Goal: Transaction & Acquisition: Purchase product/service

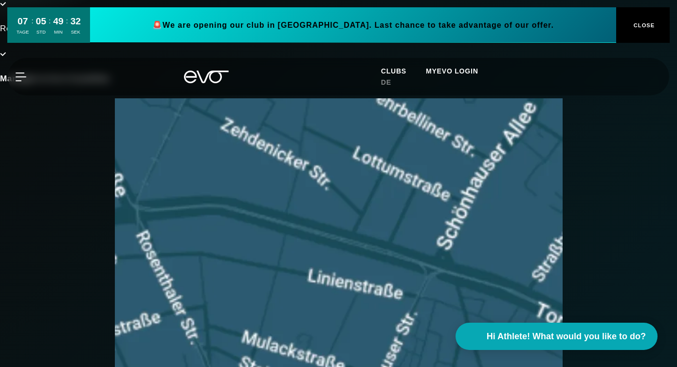
scroll to position [181, 0]
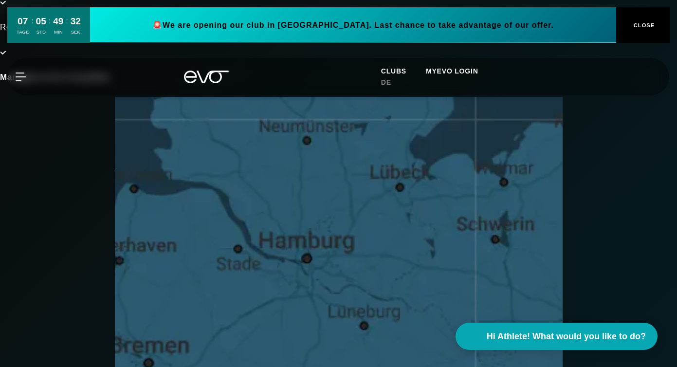
click at [115, 229] on div "[GEOGRAPHIC_DATA]" at bounding box center [339, 234] width 448 height 11
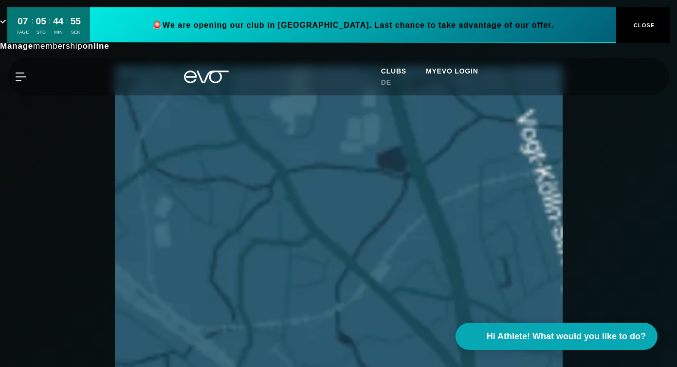
scroll to position [215, 0]
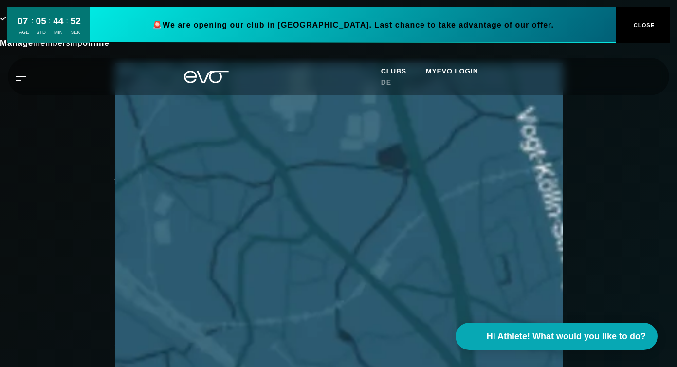
click at [8, 95] on div "MyEVO Login About Memberships free trial DAYPASS EVO Studios [GEOGRAPHIC_DATA] …" at bounding box center [338, 76] width 673 height 37
click at [15, 95] on div "MyEVO Login About Memberships free trial DAYPASS EVO Studios [GEOGRAPHIC_DATA] …" at bounding box center [338, 76] width 673 height 37
click at [22, 66] on div "MyEVO Login About Memberships free trial DAYPASS EVO Studios [GEOGRAPHIC_DATA] …" at bounding box center [338, 76] width 673 height 37
click at [22, 50] on div "07 TAGE : 05 STD : 44 MIN : 46 SEK 🚨 We are opening our club in [GEOGRAPHIC_DAT…" at bounding box center [338, 25] width 677 height 50
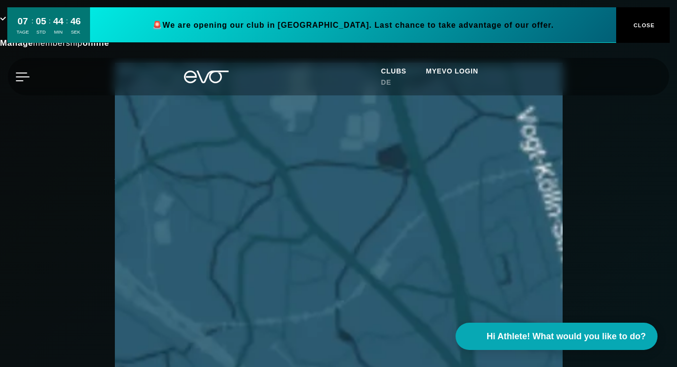
click at [21, 81] on icon at bounding box center [23, 77] width 14 height 9
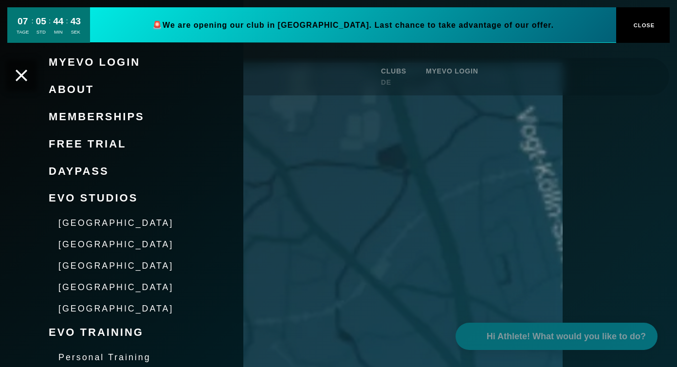
click at [90, 267] on span "[GEOGRAPHIC_DATA]" at bounding box center [115, 266] width 115 height 10
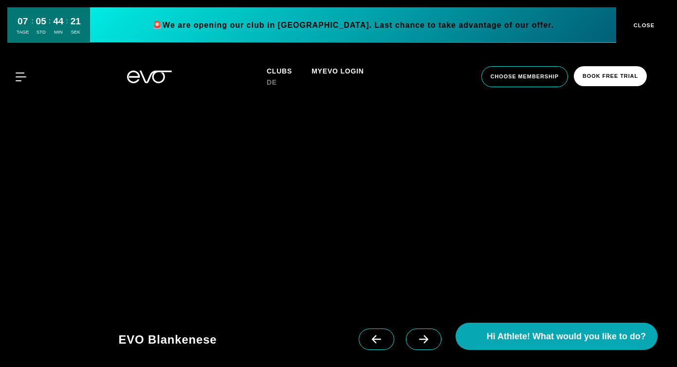
scroll to position [1186, 0]
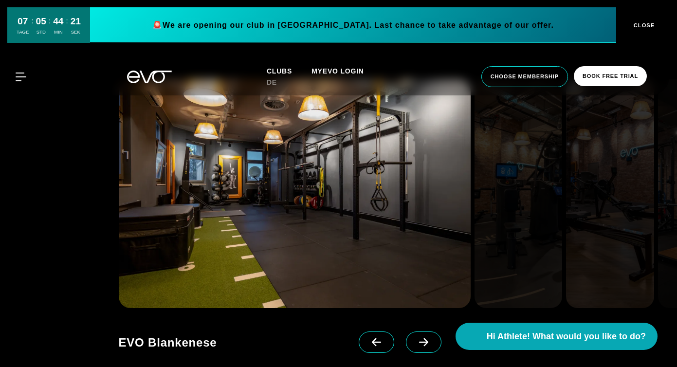
click at [419, 338] on icon at bounding box center [423, 342] width 9 height 8
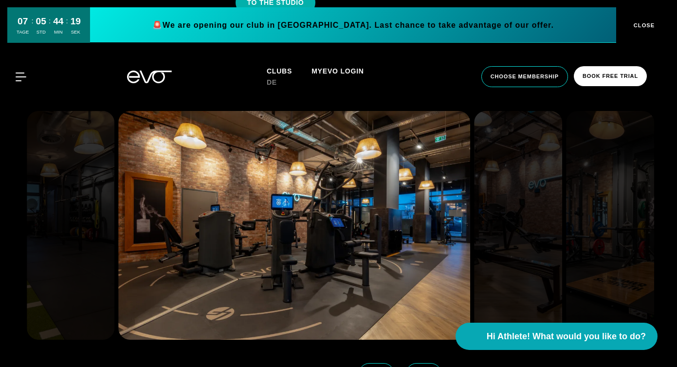
scroll to position [1154, 0]
click at [408, 340] on div "EVO Blankenese EVO Blankenese EVO Blankenese EVO Stadthausbrücke EVO Stadthausb…" at bounding box center [273, 371] width 308 height 62
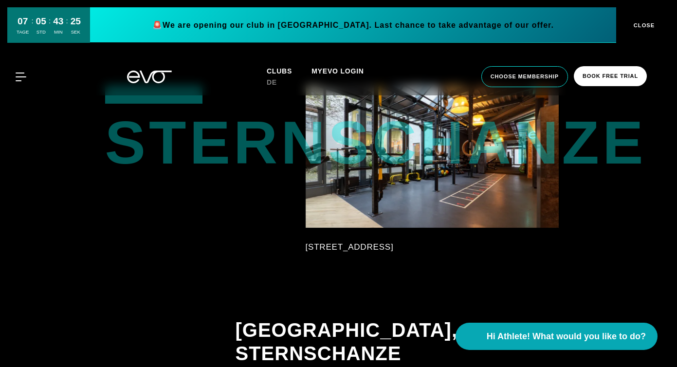
scroll to position [651, 0]
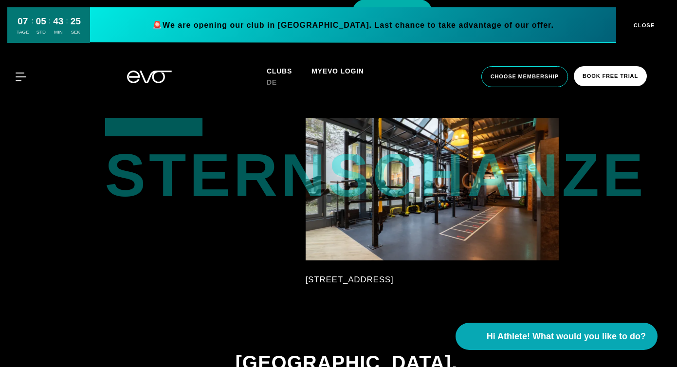
click at [178, 206] on div "Sternschanze" at bounding box center [141, 162] width 73 height 89
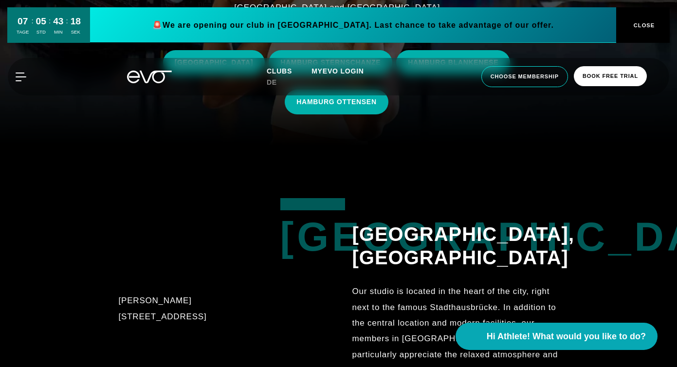
scroll to position [225, 0]
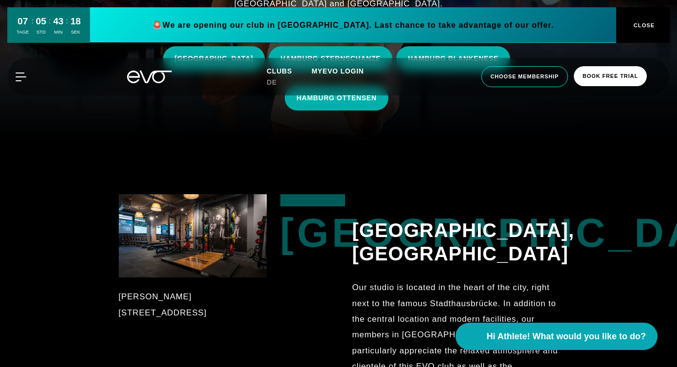
click at [229, 226] on img at bounding box center [193, 235] width 148 height 83
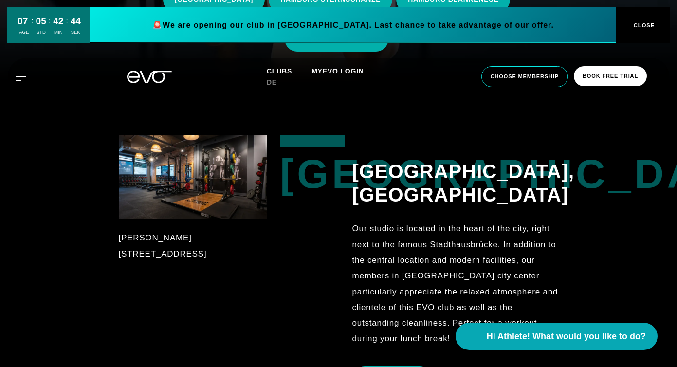
scroll to position [284, 0]
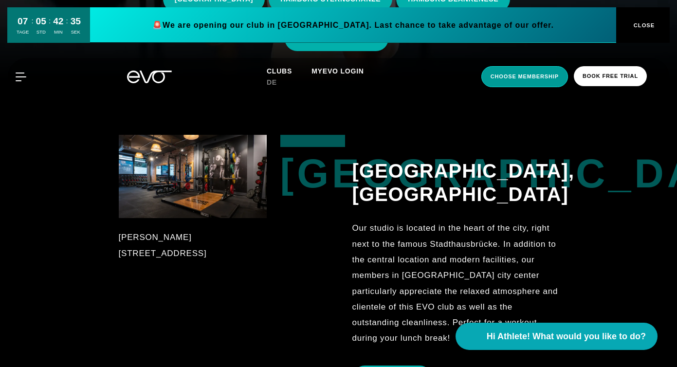
click at [540, 78] on span "choose membership" at bounding box center [525, 77] width 68 height 8
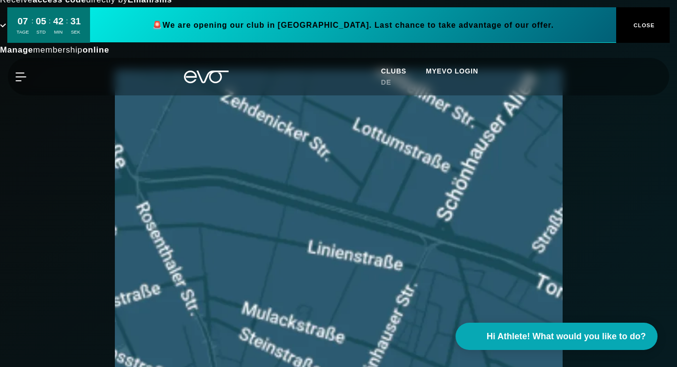
scroll to position [202, 0]
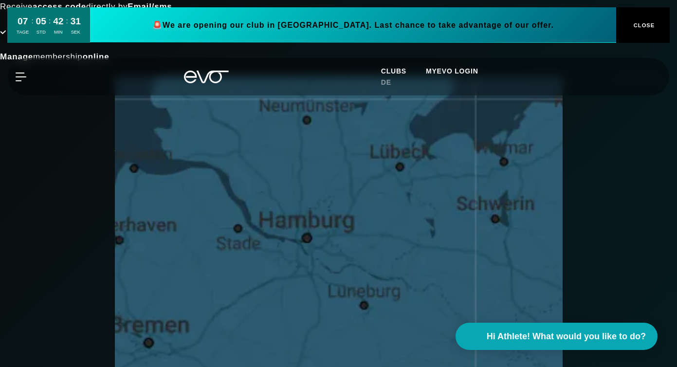
click at [115, 209] on div "[GEOGRAPHIC_DATA]" at bounding box center [339, 214] width 448 height 11
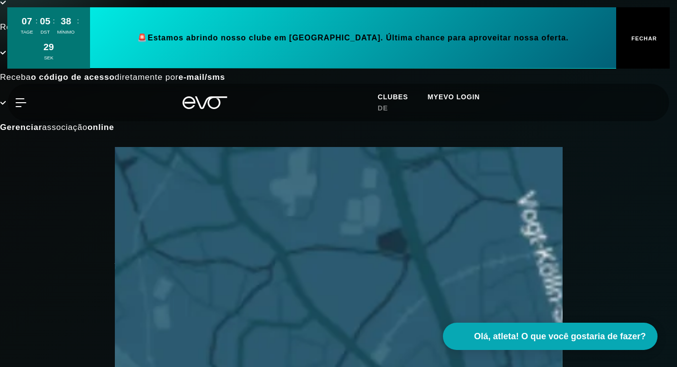
scroll to position [56, 0]
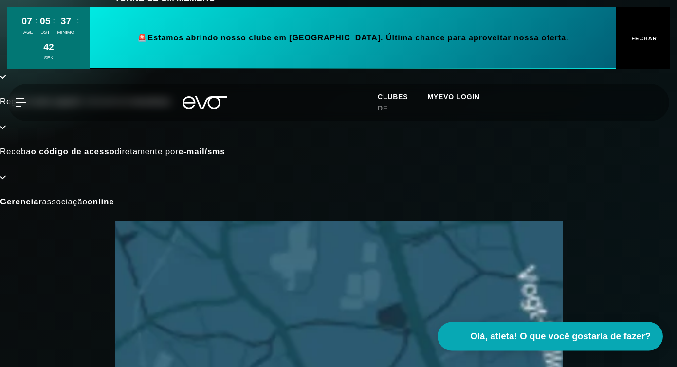
click at [578, 335] on font "Olá, atleta! O que você gostaria de fazer?" at bounding box center [560, 336] width 181 height 10
